Goal: Information Seeking & Learning: Learn about a topic

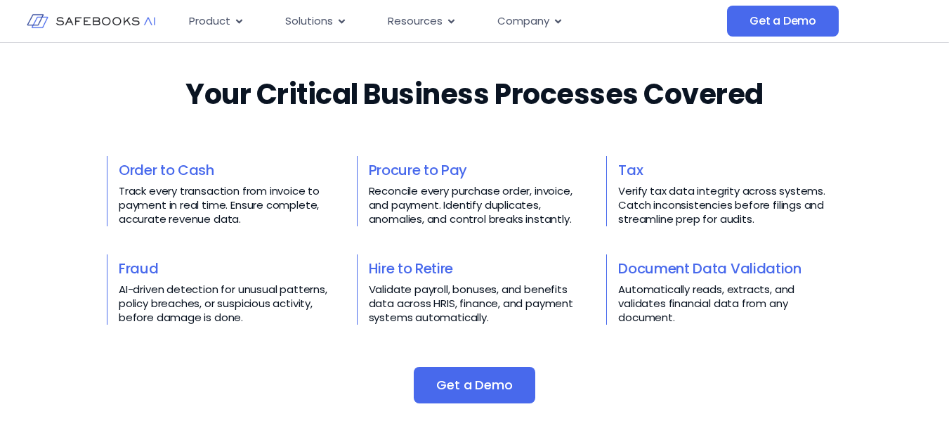
scroll to position [632, 0]
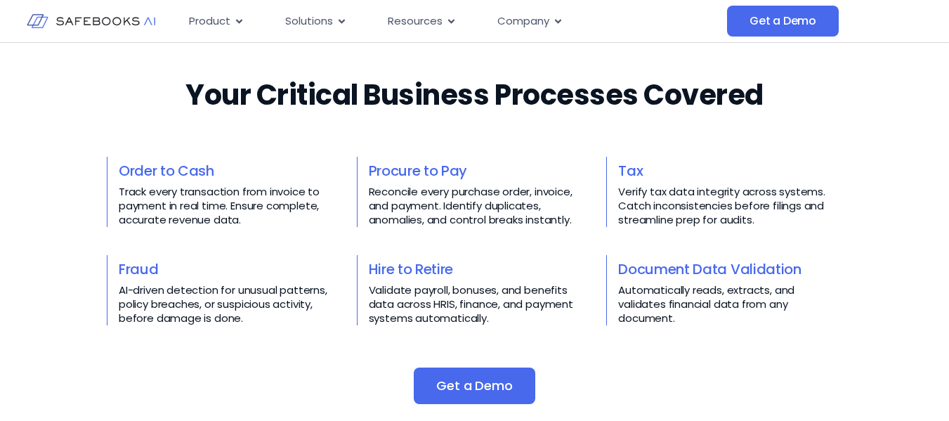
drag, startPoint x: 8, startPoint y: 150, endPoint x: 52, endPoint y: 151, distance: 44.3
click at [10, 150] on div "Your Critical Business Processes Covered​​ Order to Cash Track every transactio…" at bounding box center [474, 239] width 949 height 385
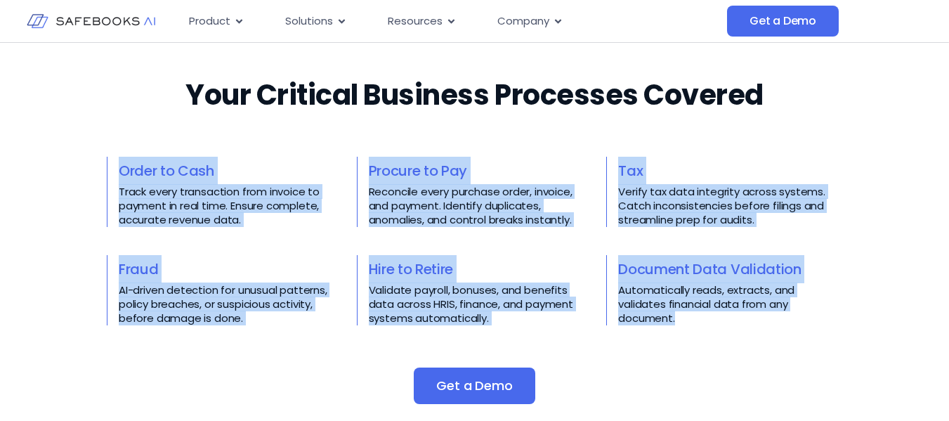
drag, startPoint x: 73, startPoint y: 141, endPoint x: 812, endPoint y: 327, distance: 761.4
click at [812, 327] on div "Your Critical Business Processes Covered​​ Order to Cash Track every transactio…" at bounding box center [474, 239] width 949 height 385
click at [813, 327] on div "Your Critical Business Processes Covered​​ Order to Cash Track every transactio…" at bounding box center [475, 239] width 736 height 385
drag, startPoint x: 704, startPoint y: 335, endPoint x: 115, endPoint y: 129, distance: 624.4
click at [115, 129] on div "Your Critical Business Processes Covered​​ Order to Cash Track every transactio…" at bounding box center [475, 239] width 736 height 385
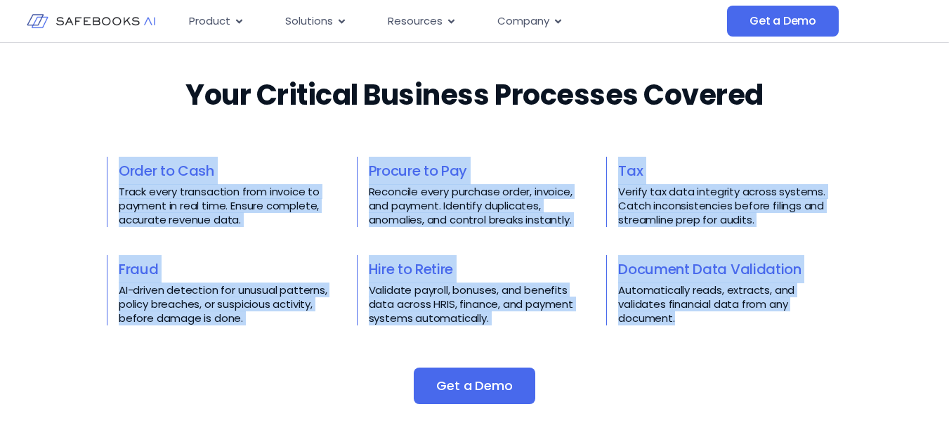
click at [115, 129] on div "Your Critical Business Processes Covered​​ Order to Cash Track every transactio…" at bounding box center [475, 239] width 736 height 385
drag, startPoint x: 99, startPoint y: 117, endPoint x: 732, endPoint y: 339, distance: 670.6
click at [732, 339] on div "Your Critical Business Processes Covered​​ Order to Cash Track every transactio…" at bounding box center [474, 239] width 949 height 385
click at [732, 339] on div "Your Critical Business Processes Covered​​ Order to Cash Track every transactio…" at bounding box center [475, 239] width 736 height 385
drag, startPoint x: 732, startPoint y: 339, endPoint x: 75, endPoint y: 145, distance: 685.0
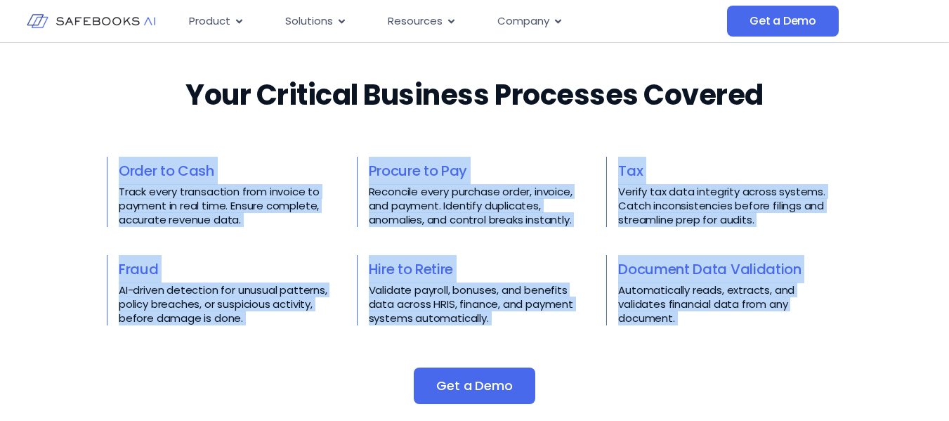
click at [75, 145] on div "Your Critical Business Processes Covered​​ Order to Cash Track every transactio…" at bounding box center [474, 239] width 949 height 385
drag, startPoint x: 81, startPoint y: 138, endPoint x: 770, endPoint y: 323, distance: 713.4
click at [770, 323] on div "Your Critical Business Processes Covered​​ Order to Cash Track every transactio…" at bounding box center [474, 239] width 949 height 385
click at [770, 323] on p "Automatically reads, extracts, and validates financial data from any document." at bounding box center [730, 304] width 224 height 42
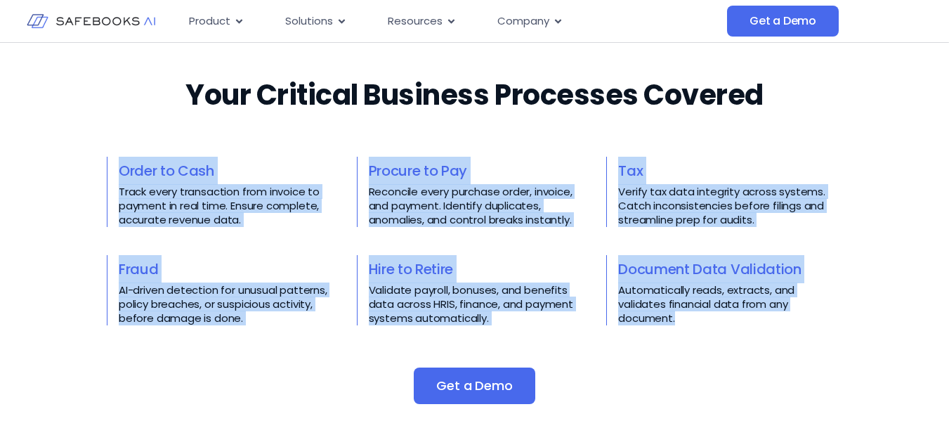
drag, startPoint x: 757, startPoint y: 327, endPoint x: 108, endPoint y: 175, distance: 667.6
click at [108, 175] on div "Your Critical Business Processes Covered​​ Order to Cash Track every transactio…" at bounding box center [475, 239] width 736 height 385
click at [108, 175] on div "Order to Cash Track every transaction from invoice to payment in real time. Ens…" at bounding box center [225, 192] width 236 height 70
drag, startPoint x: 281, startPoint y: 235, endPoint x: 738, endPoint y: 339, distance: 468.6
click at [738, 339] on div "Your Critical Business Processes Covered​​ Order to Cash Track every transactio…" at bounding box center [474, 239] width 949 height 385
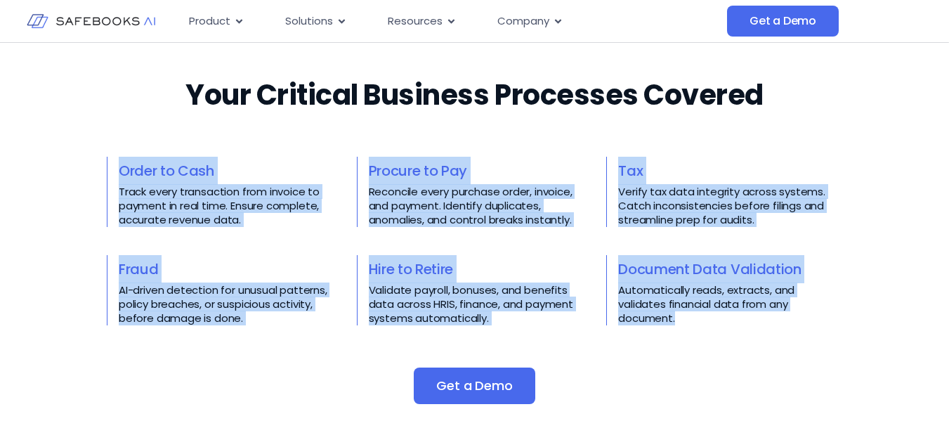
click at [738, 339] on div "Your Critical Business Processes Covered​​ Order to Cash Track every transactio…" at bounding box center [475, 239] width 736 height 385
drag, startPoint x: 710, startPoint y: 325, endPoint x: 20, endPoint y: 140, distance: 715.0
click at [20, 140] on div "Your Critical Business Processes Covered​​ Order to Cash Track every transactio…" at bounding box center [474, 239] width 949 height 385
click at [75, 145] on div "Your Critical Business Processes Covered​​ Order to Cash Track every transactio…" at bounding box center [474, 239] width 949 height 385
drag, startPoint x: 99, startPoint y: 136, endPoint x: 690, endPoint y: 320, distance: 619.1
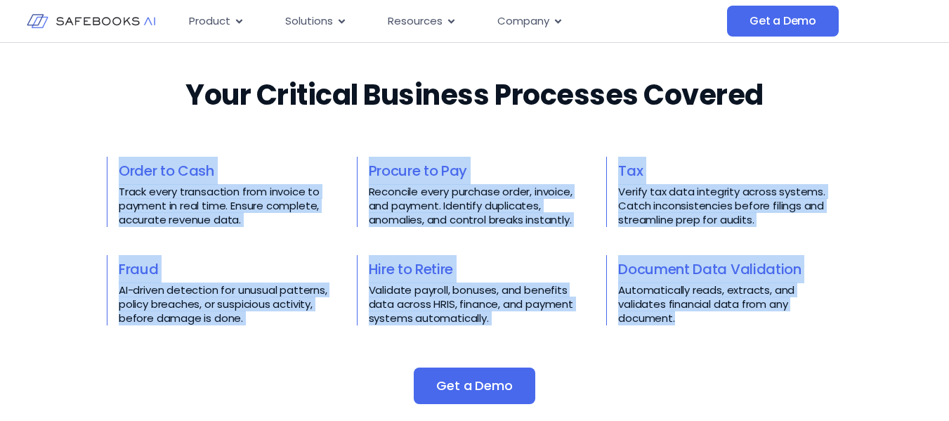
click at [690, 320] on div "Your Critical Business Processes Covered​​ Order to Cash Track every transactio…" at bounding box center [474, 239] width 949 height 385
click at [690, 320] on p "Automatically reads, extracts, and validates financial data from any document." at bounding box center [730, 304] width 224 height 42
drag, startPoint x: 459, startPoint y: 238, endPoint x: 56, endPoint y: 128, distance: 418.1
click at [56, 128] on div "Your Critical Business Processes Covered​​ Order to Cash Track every transactio…" at bounding box center [474, 239] width 949 height 385
click at [82, 122] on div "Your Critical Business Processes Covered​​ Order to Cash Track every transactio…" at bounding box center [474, 239] width 949 height 385
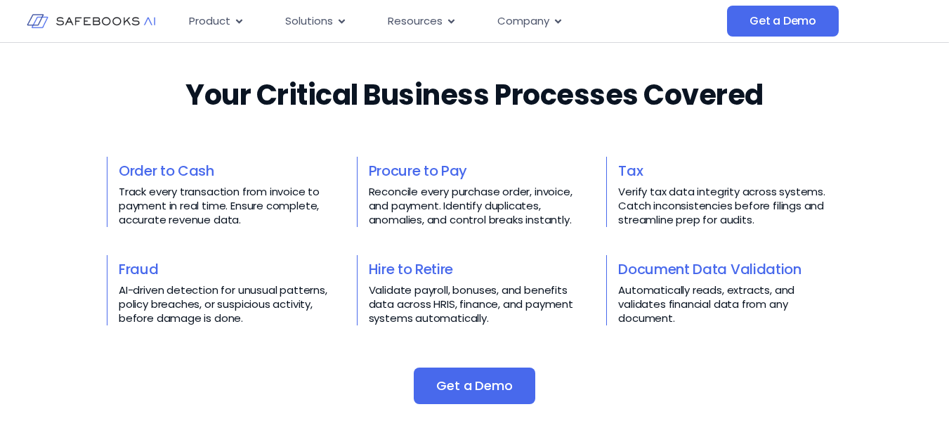
click at [735, 356] on div "Your Critical Business Processes Covered​​ Order to Cash Track every transactio…" at bounding box center [475, 239] width 736 height 385
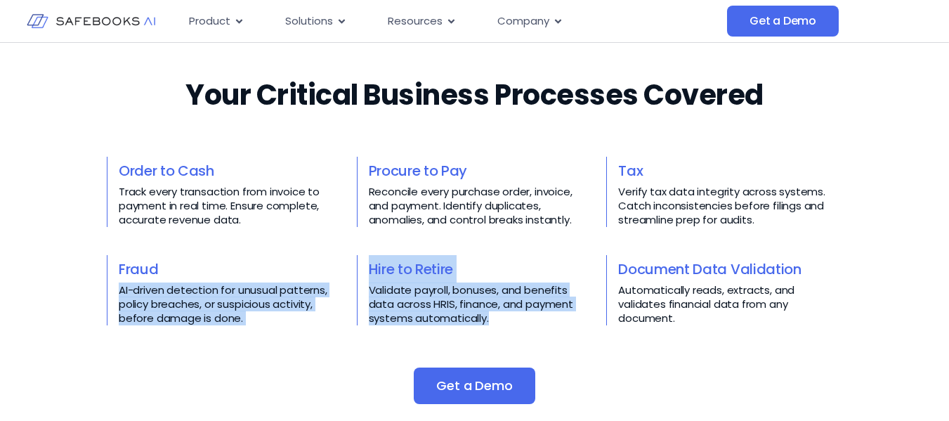
drag, startPoint x: 308, startPoint y: 292, endPoint x: 52, endPoint y: 140, distance: 297.8
click at [159, 195] on div "Order to Cash Track every transaction from invoice to payment in real time. Ens…" at bounding box center [475, 241] width 736 height 169
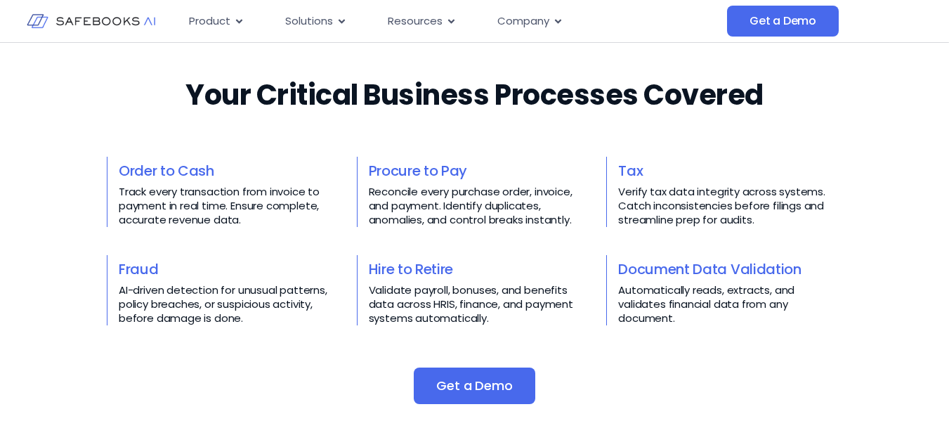
click at [97, 127] on div "Your Critical Business Processes Covered​​ Order to Cash Track every transactio…" at bounding box center [474, 239] width 949 height 385
click at [141, 79] on div "Your Critical Business Processes Covered​​ Order to Cash Track every transactio…" at bounding box center [475, 239] width 736 height 385
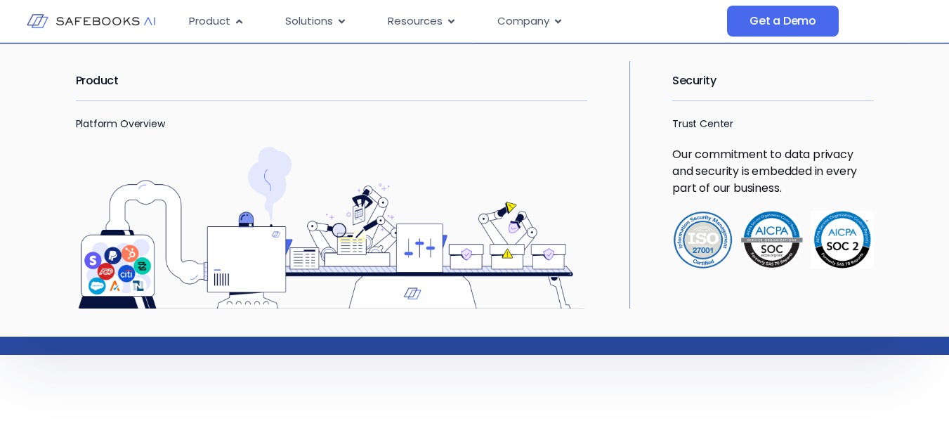
scroll to position [0, 0]
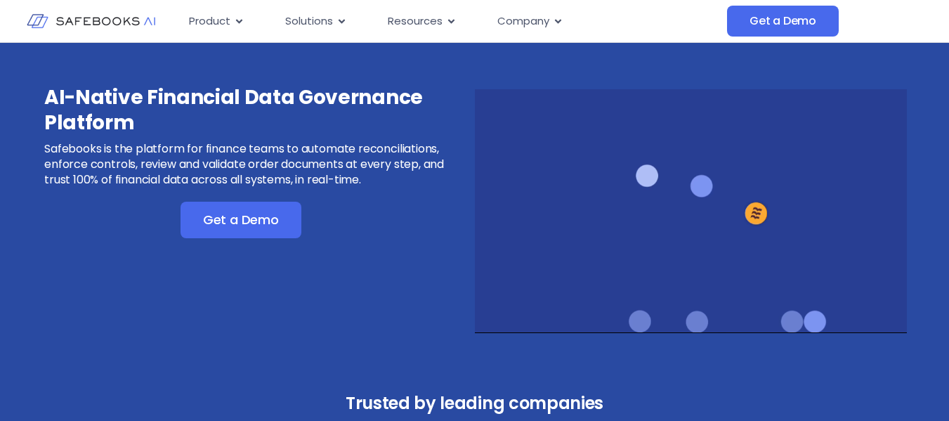
click at [88, 237] on div "Get a Demo" at bounding box center [241, 220] width 325 height 37
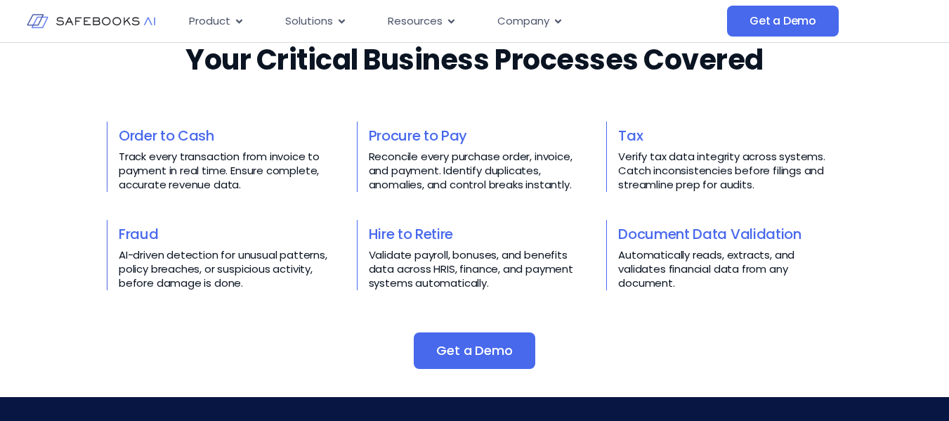
scroll to position [632, 0]
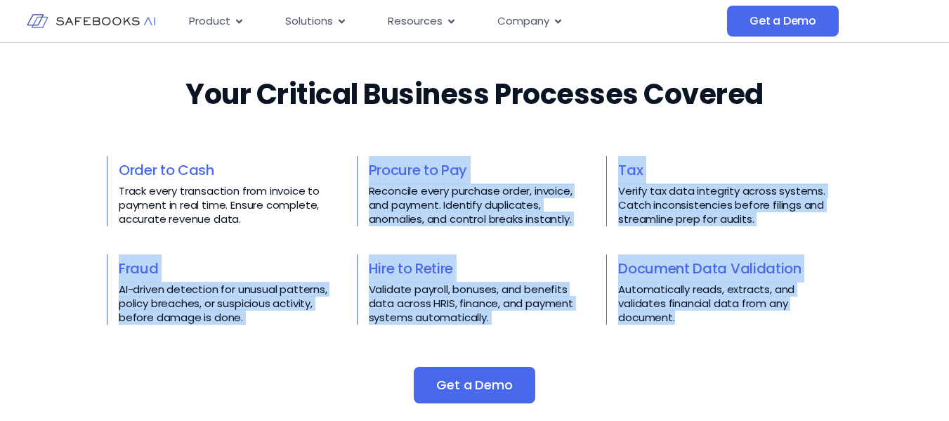
drag, startPoint x: 408, startPoint y: 202, endPoint x: 726, endPoint y: 319, distance: 339.0
click at [726, 319] on div "Order to Cash Track every transaction from invoice to payment in real time. Ens…" at bounding box center [475, 240] width 736 height 169
click at [727, 336] on div "Your Critical Business Processes Covered​​ Order to Cash Track every transactio…" at bounding box center [475, 238] width 736 height 385
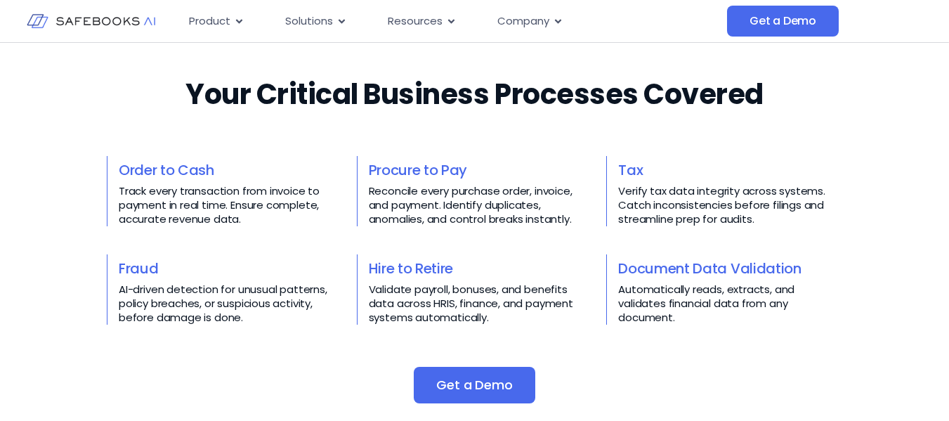
click at [316, 375] on div "Get a Demo" at bounding box center [475, 385] width 736 height 37
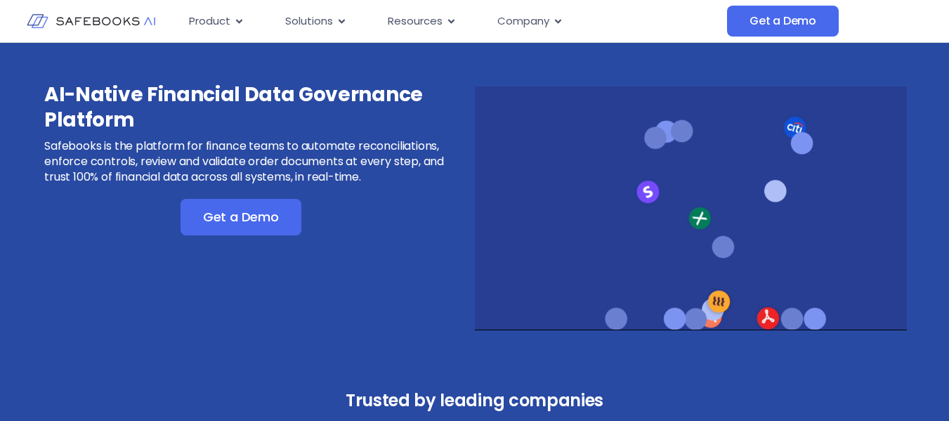
scroll to position [0, 0]
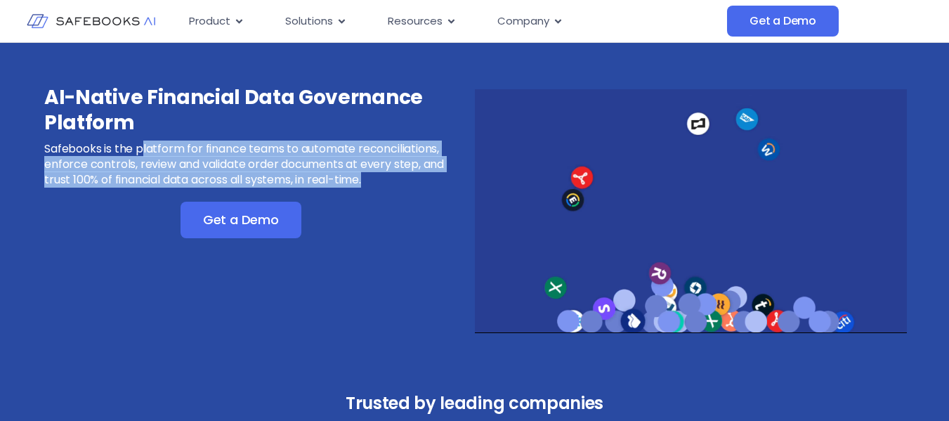
drag, startPoint x: 141, startPoint y: 143, endPoint x: 377, endPoint y: 175, distance: 238.3
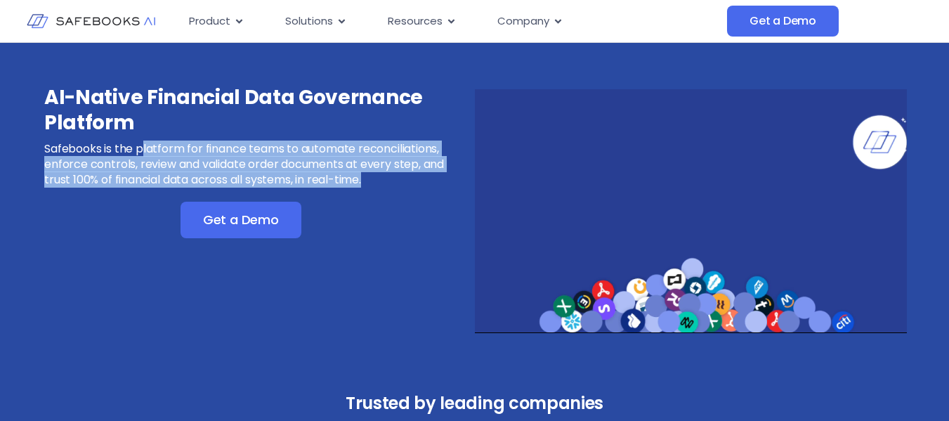
click at [377, 175] on p "Safebooks is the platform for finance teams to automate reconciliations, enforc…" at bounding box center [258, 164] width 428 height 46
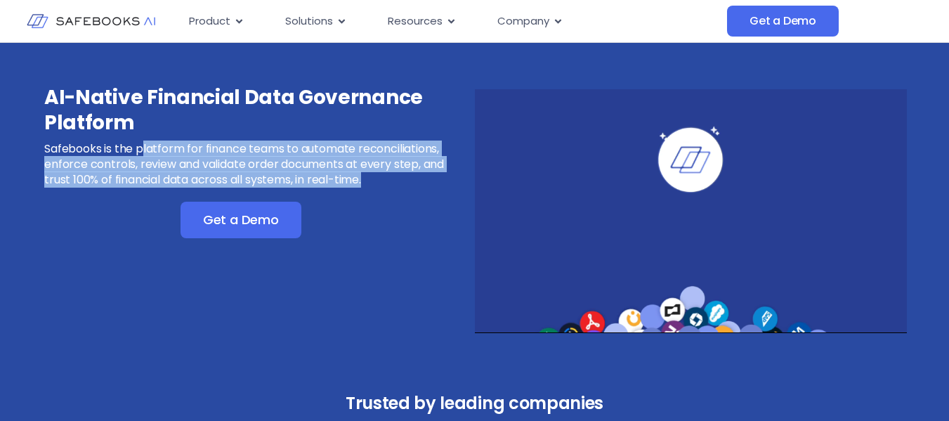
click at [377, 175] on p "Safebooks is the platform for finance teams to automate reconciliations, enforc…" at bounding box center [258, 164] width 428 height 46
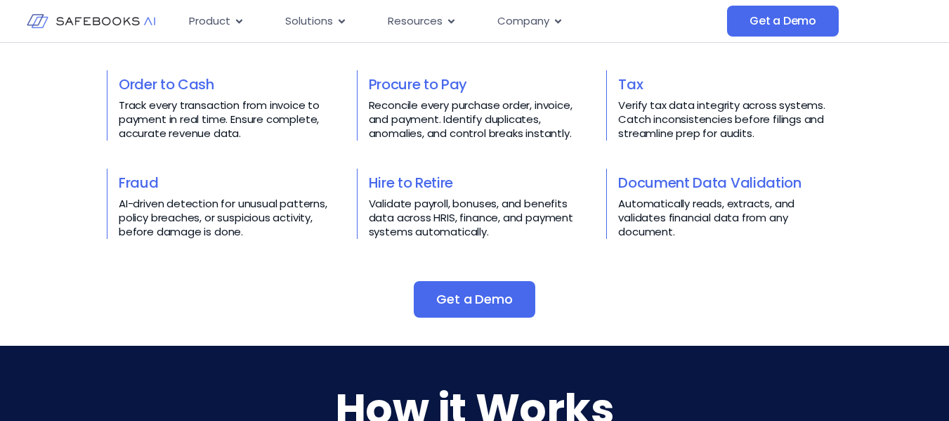
scroll to position [632, 0]
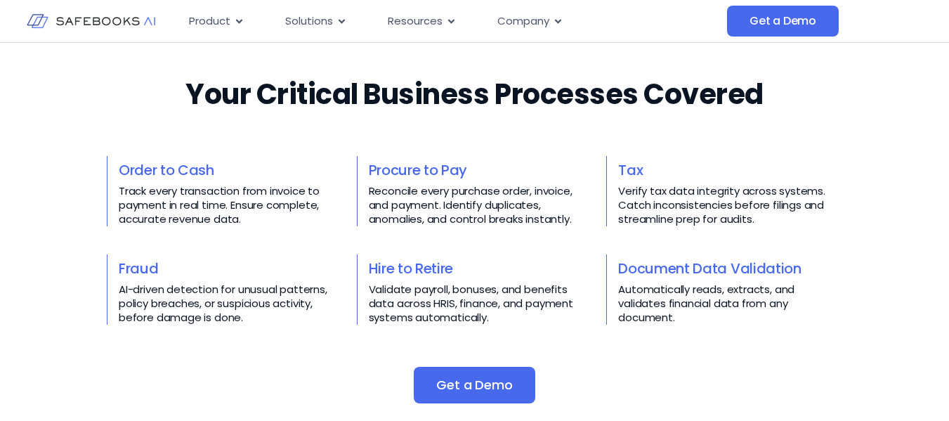
drag, startPoint x: 0, startPoint y: 375, endPoint x: 15, endPoint y: 369, distance: 16.4
click at [0, 375] on div "Your Critical Business Processes Covered​​ Order to Cash Track every transactio…" at bounding box center [474, 238] width 949 height 385
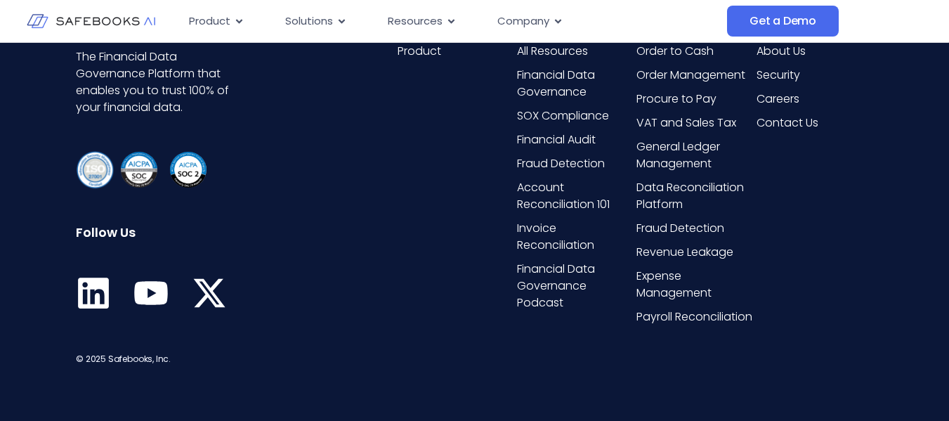
scroll to position [3595, 0]
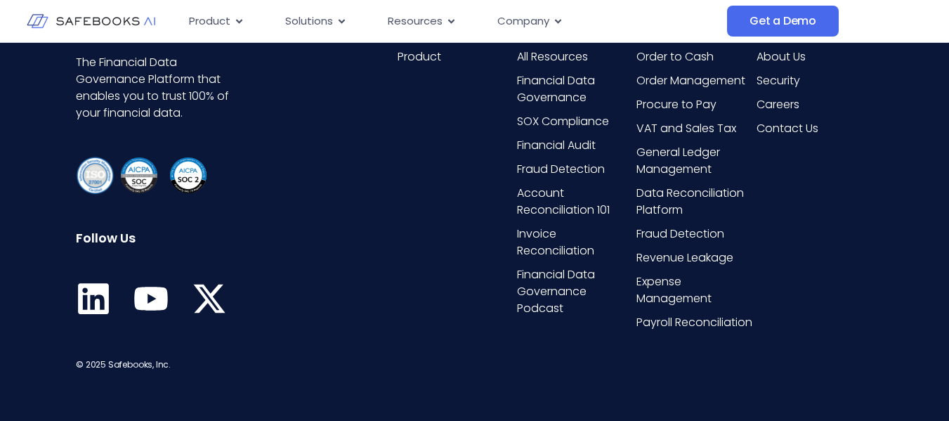
click at [98, 306] on icon at bounding box center [93, 298] width 31 height 31
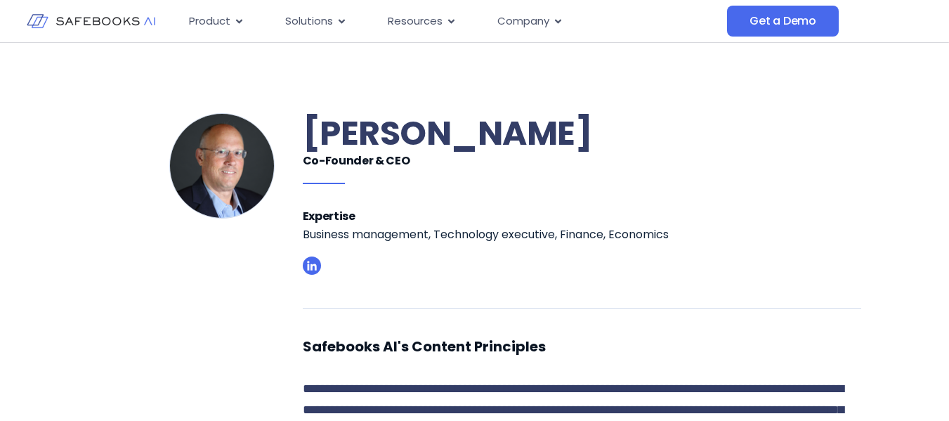
click at [193, 306] on div at bounding box center [182, 376] width 186 height 527
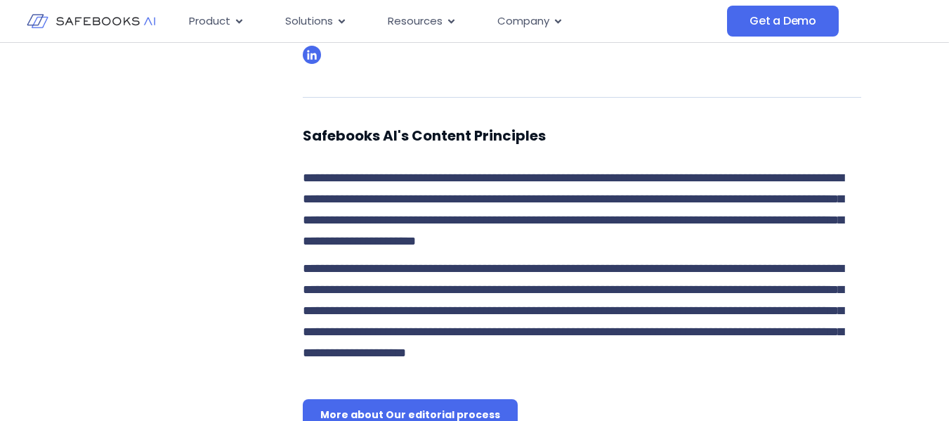
scroll to position [210, 0]
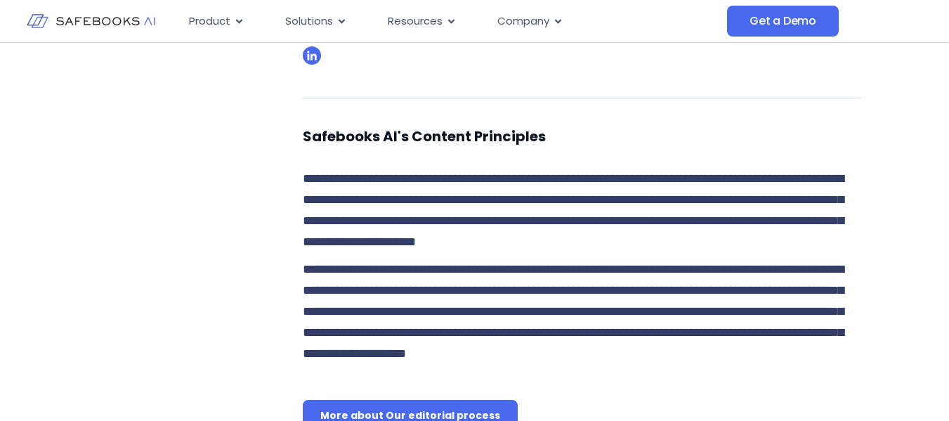
click at [0, 122] on div "**********" at bounding box center [474, 393] width 949 height 1121
